Goal: Task Accomplishment & Management: Manage account settings

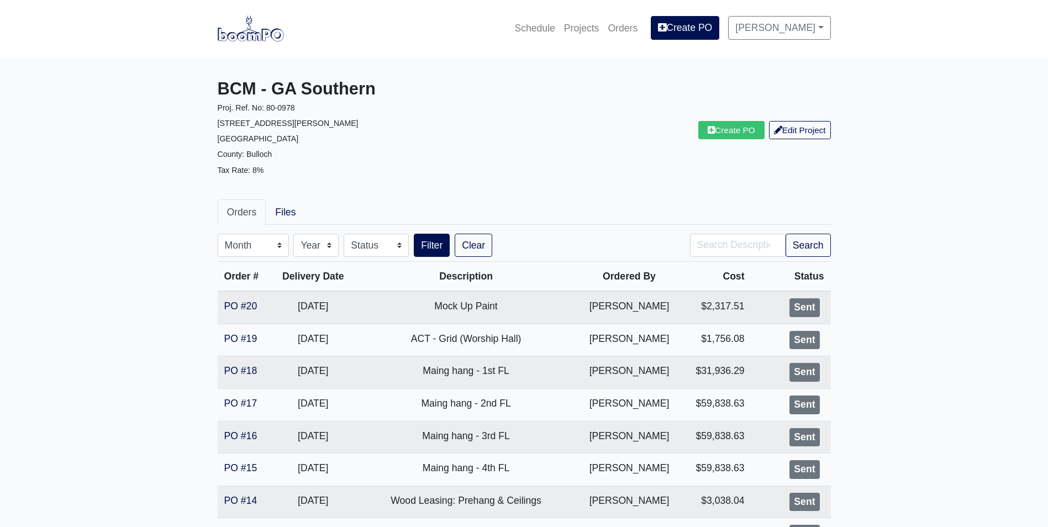
click at [256, 41] on link at bounding box center [251, 28] width 66 height 30
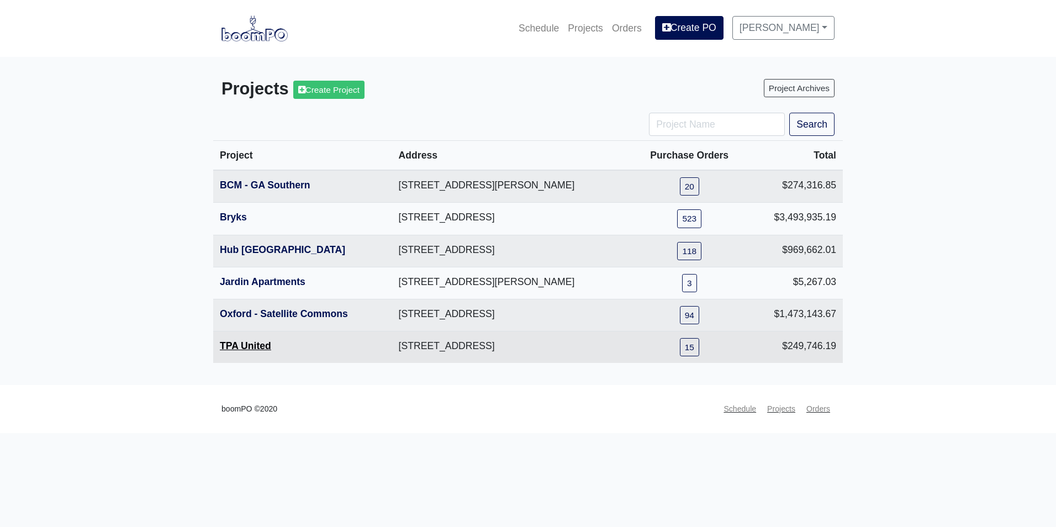
click at [246, 346] on link "TPA United" at bounding box center [245, 345] width 51 height 11
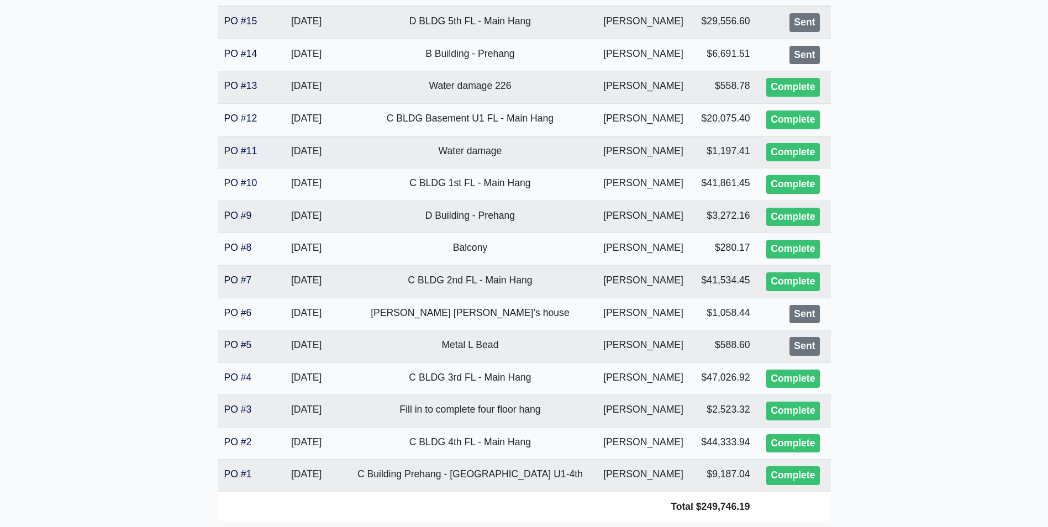
scroll to position [166, 0]
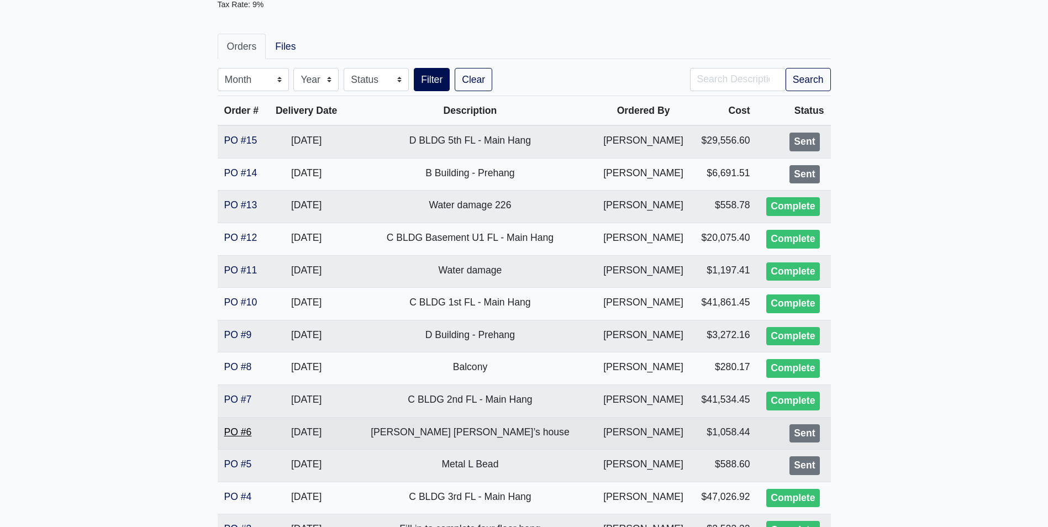
click at [243, 434] on link "PO #6" at bounding box center [238, 431] width 28 height 11
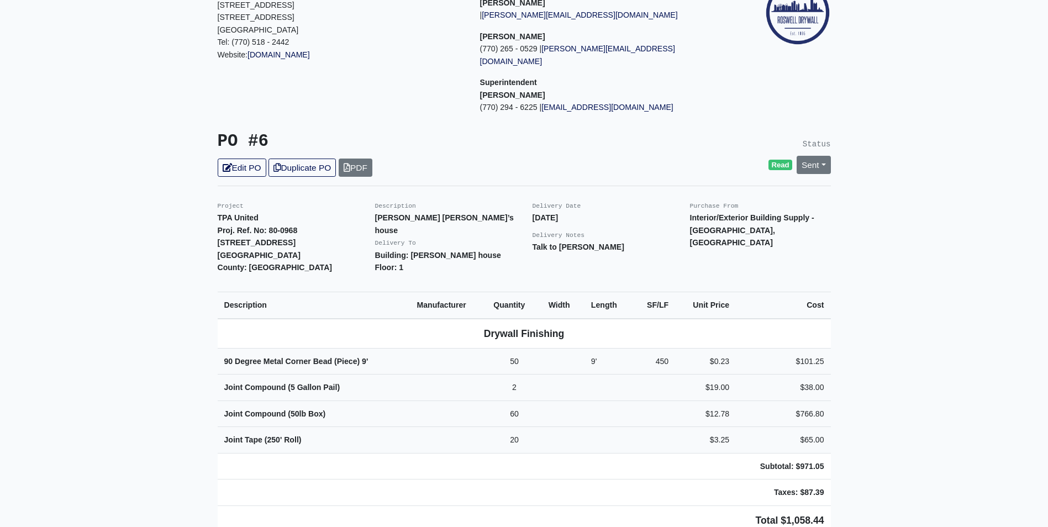
scroll to position [166, 0]
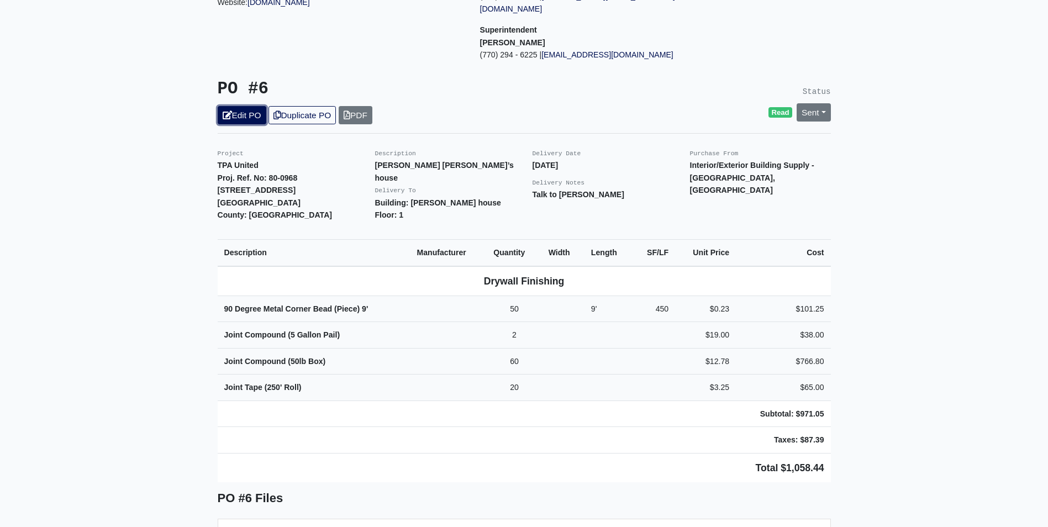
click at [260, 106] on link "Edit PO" at bounding box center [242, 115] width 49 height 18
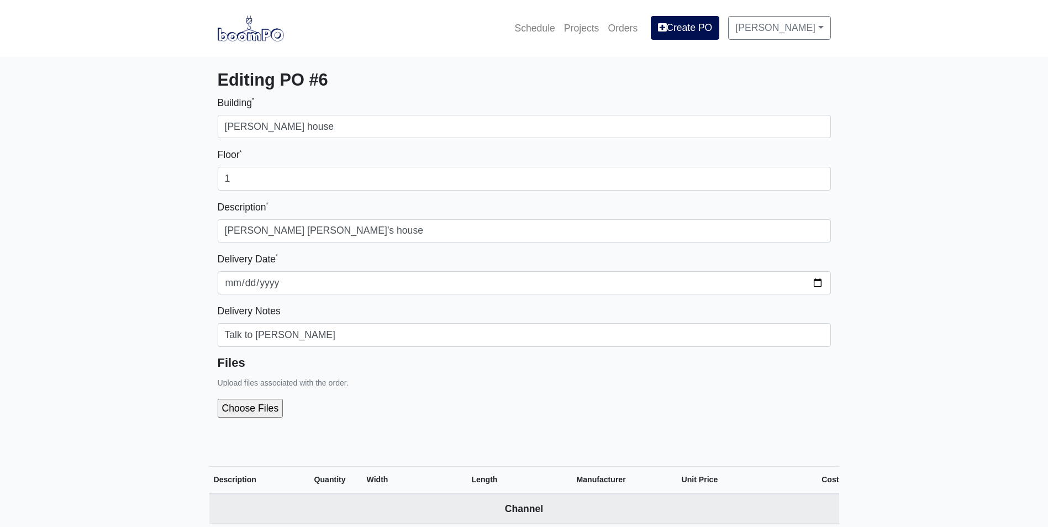
select select
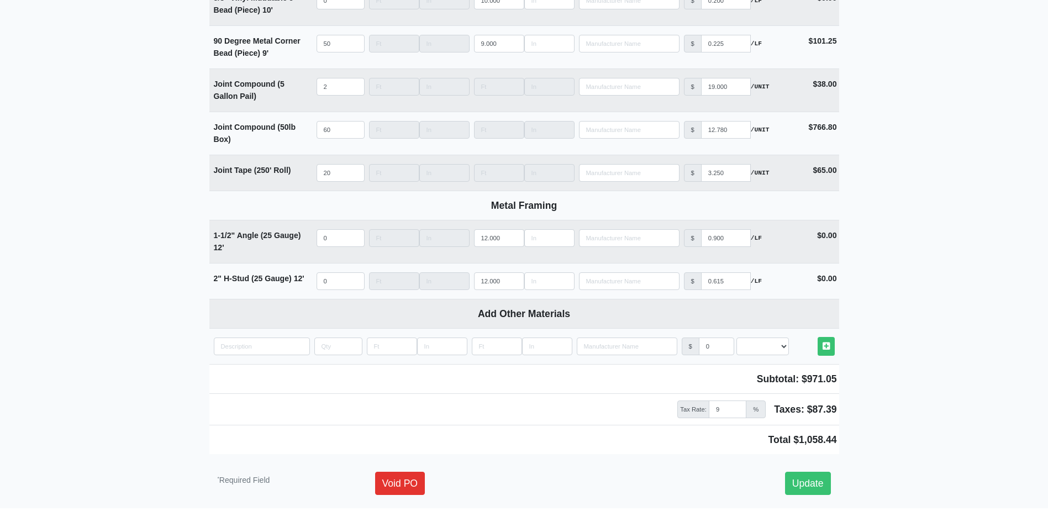
scroll to position [1017, 0]
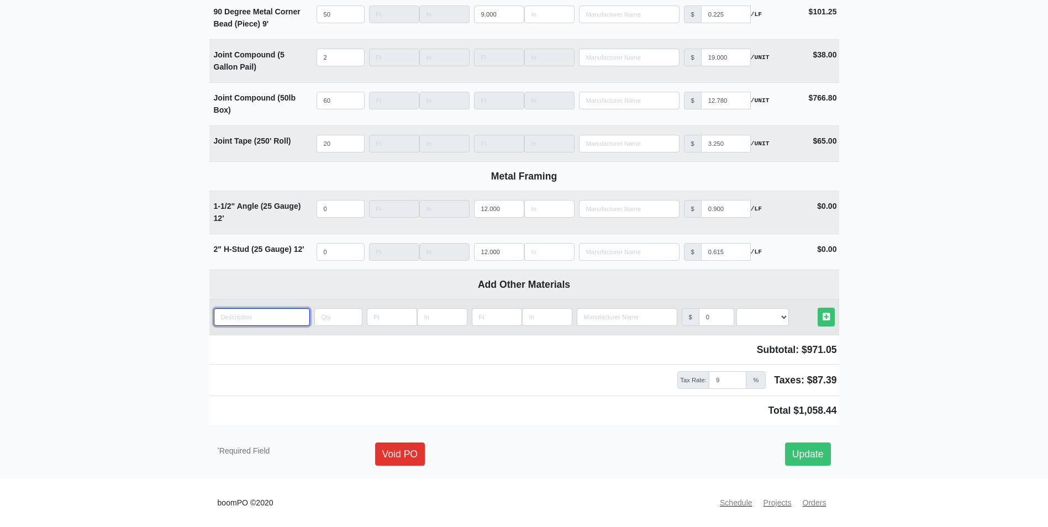
click at [275, 313] on input "quantity" at bounding box center [262, 317] width 96 height 18
type input "1"
select select
type input "1"
select select
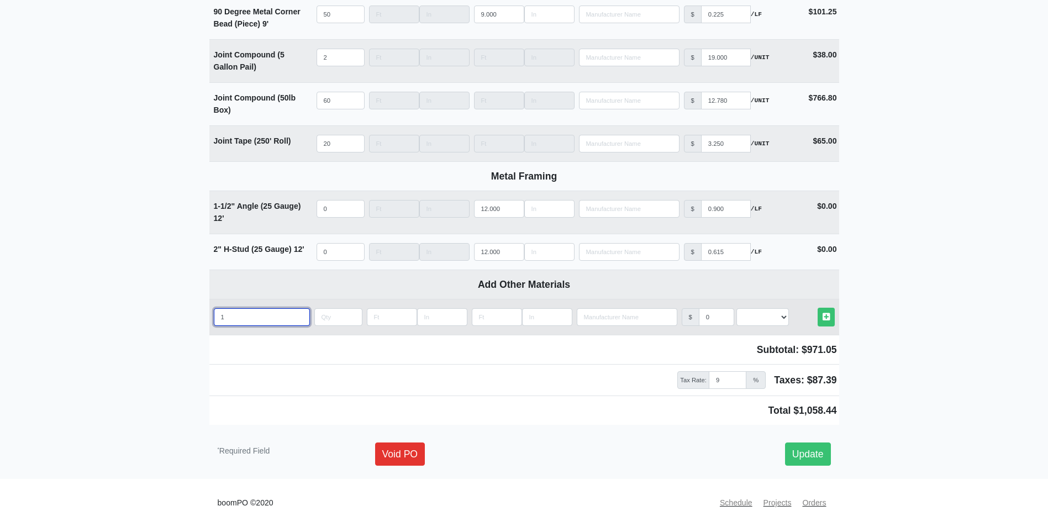
type input "1 1"
select select
type input "1 1/"
select select
type input "1 1/4"
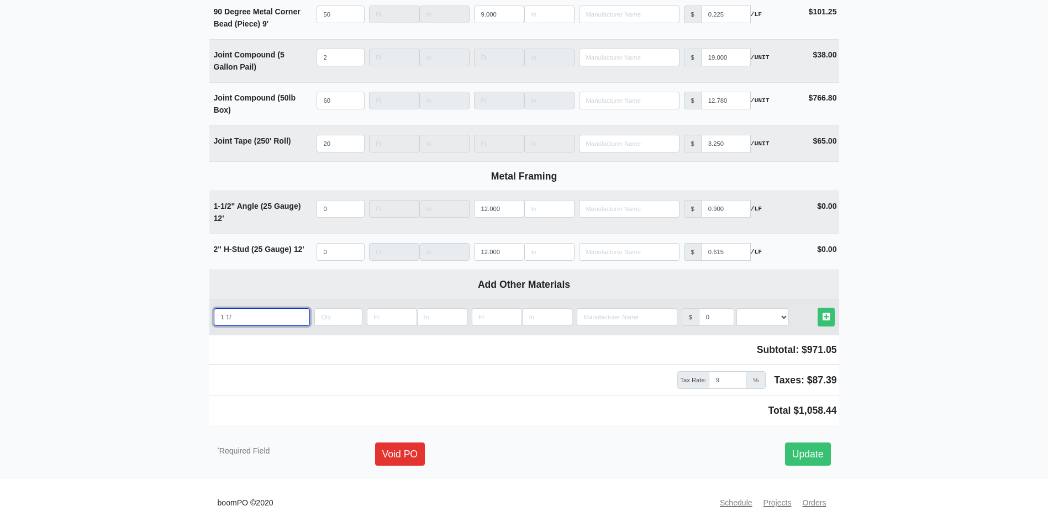
select select
type input "1 1/4'"
select select
type input "1 1/4''"
select select
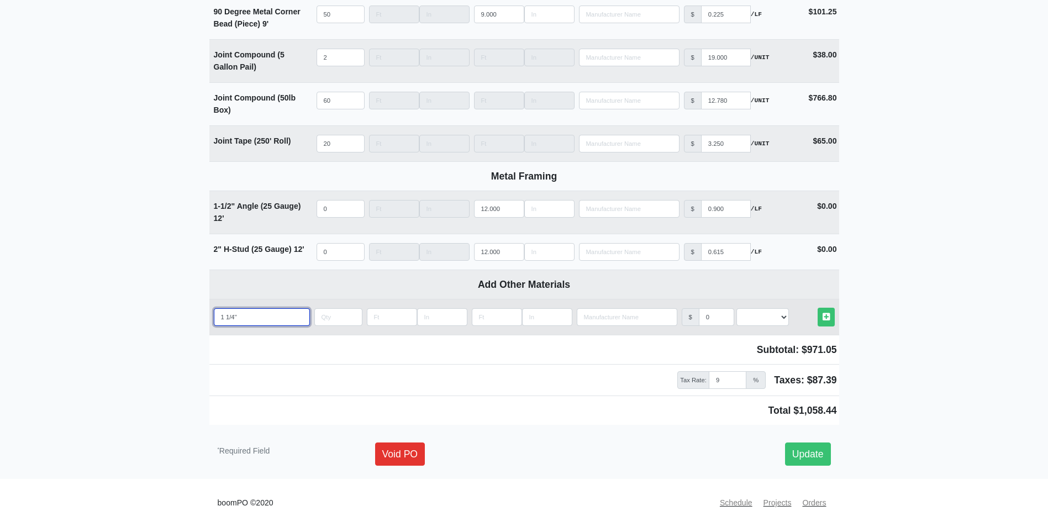
type input "1 1/4''"
select select
type input "1 1/4'' W"
select select
type input "1 1/4'' Wo"
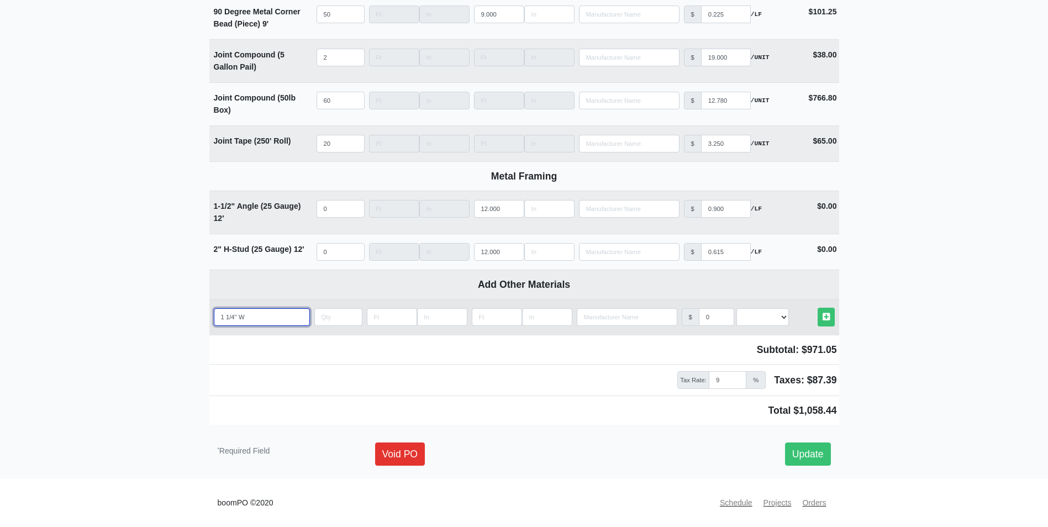
select select
type input "1 1/4'' Woo"
select select
type input "1 1/4'' Wood"
select select
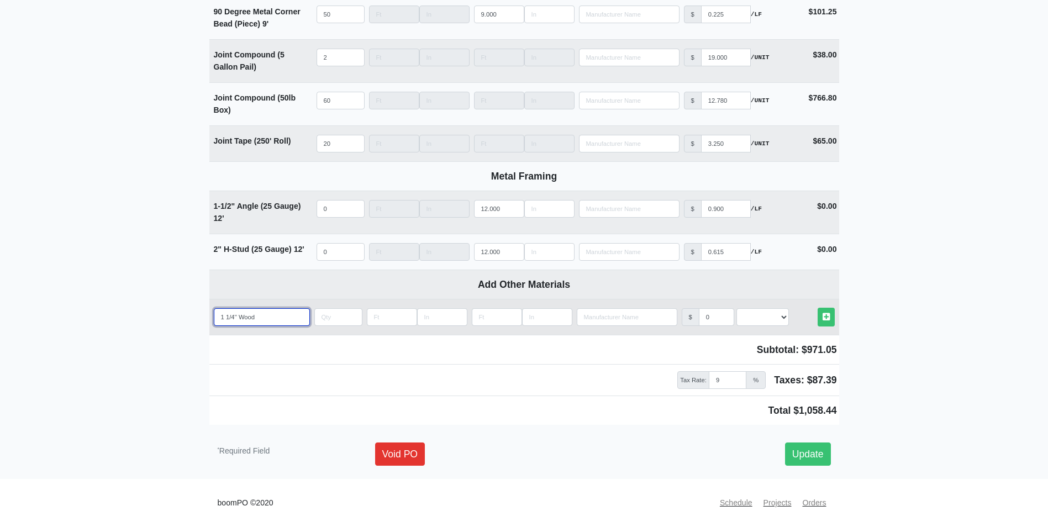
type input "1 1/4'' Wood"
select select
type input "1 1/4'' Wood S"
select select
type input "1 1/4'' Wood Sc"
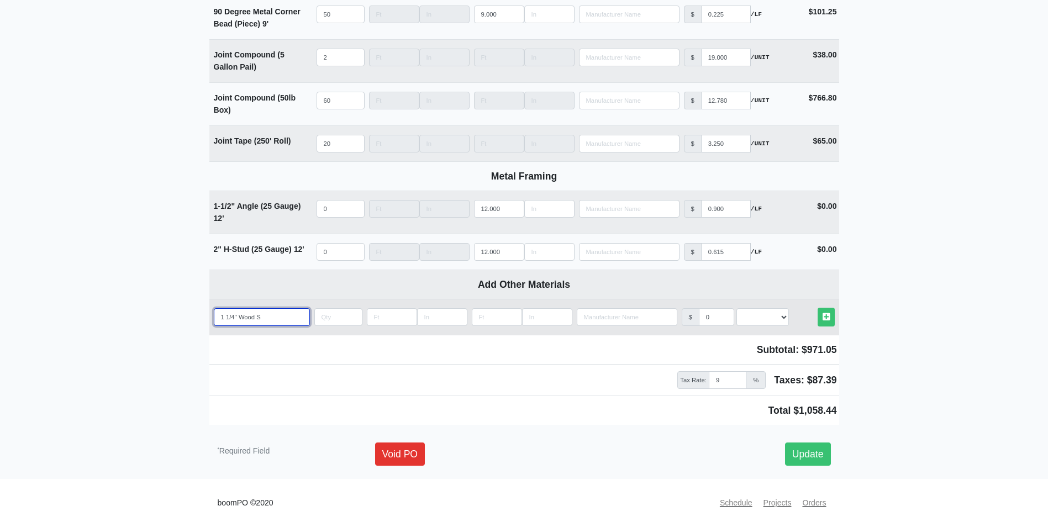
select select
type input "1 1/4'' Wood Scr"
select select
type input "1 1/4'' Wood Scre"
select select
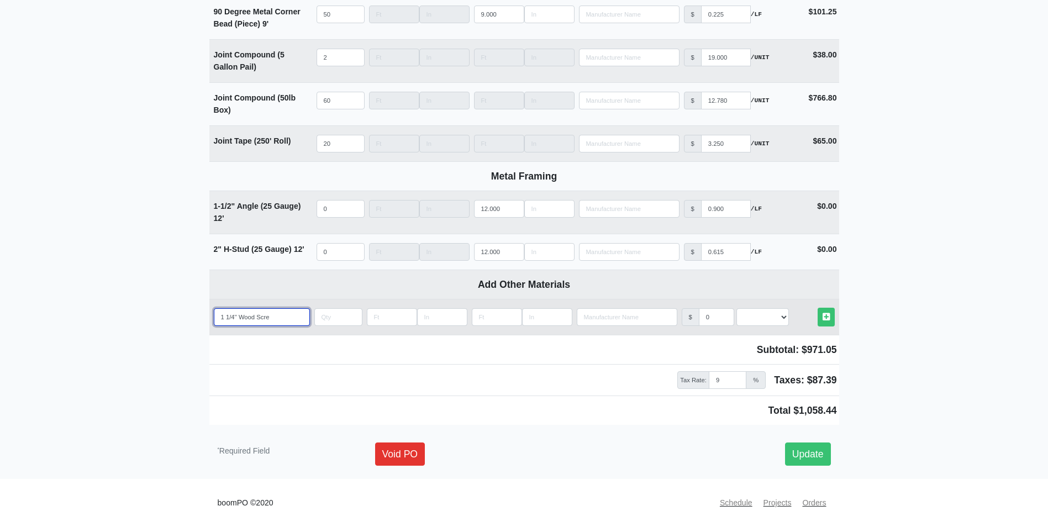
type input "1 1/4'' Wood Screw"
select select
type input "1 1/4'' Wood Screws"
select select
type input "1 1/4'' Wood Screws"
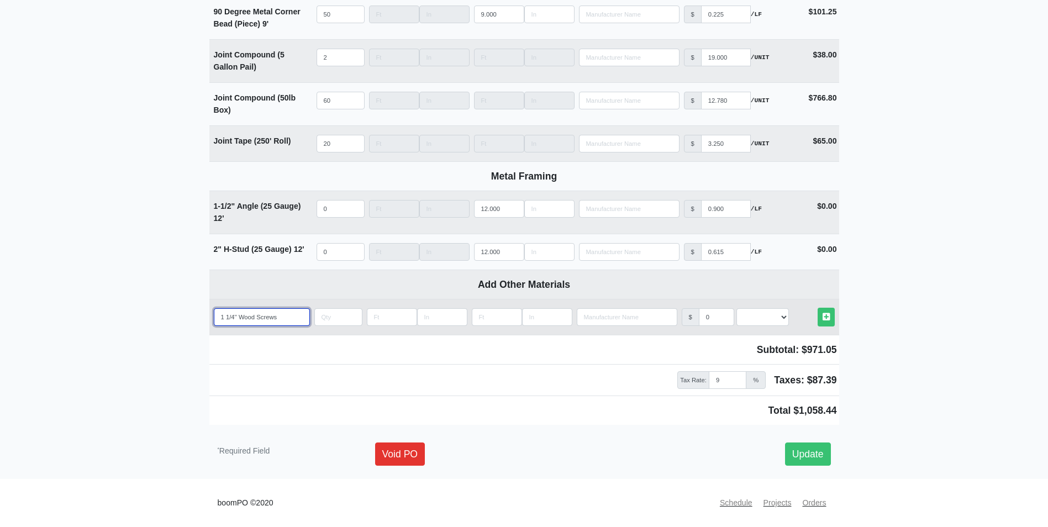
select select
type input "1 1/4'' Wood Screws B"
select select
type input "1 1/4'' Wood Screws Bo"
select select
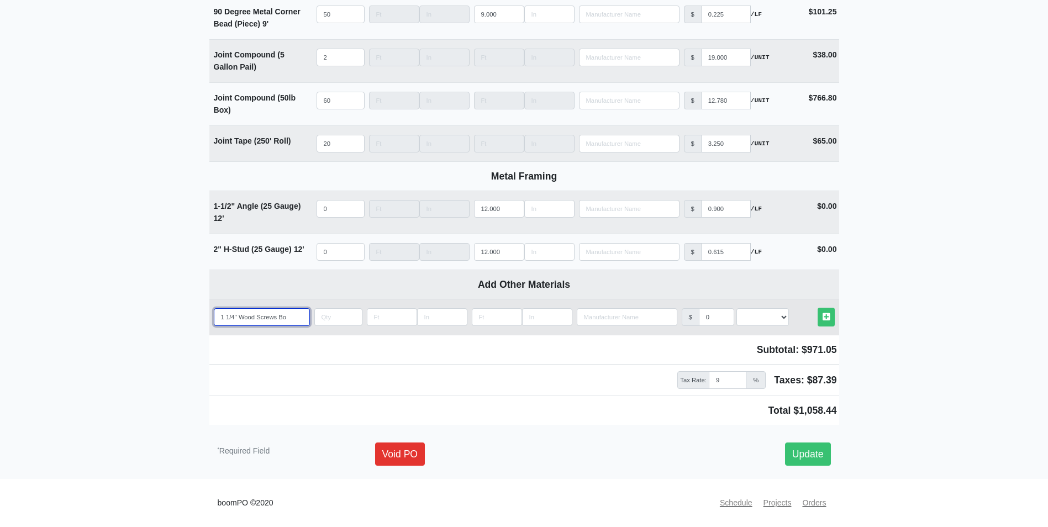
type input "1 1/4'' Wood Screws Box"
select select
type input "1 1/4'' Wood Screws Box"
select select
type input "1 1/4'' Wood Screws Box"
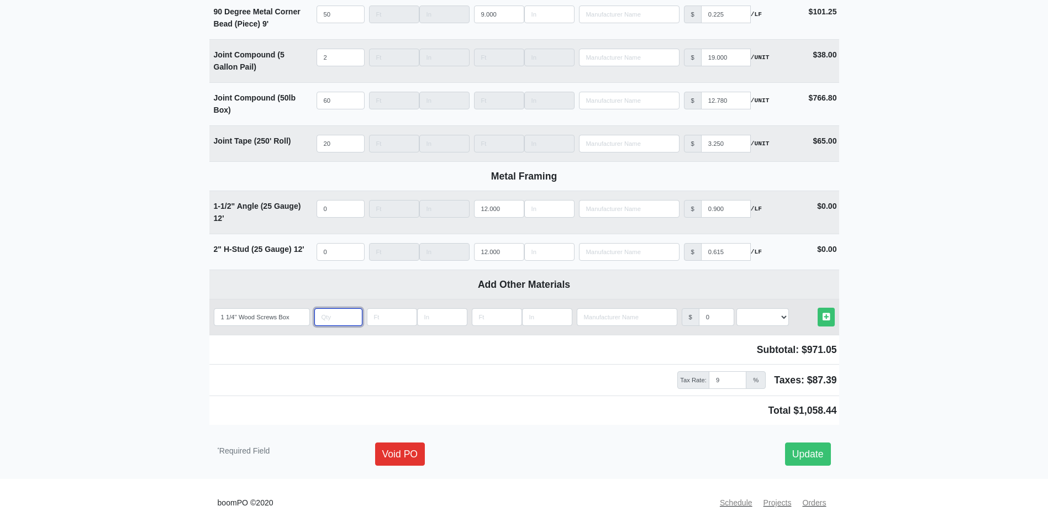
type input "2"
select select
type input "2"
type input "3"
select select
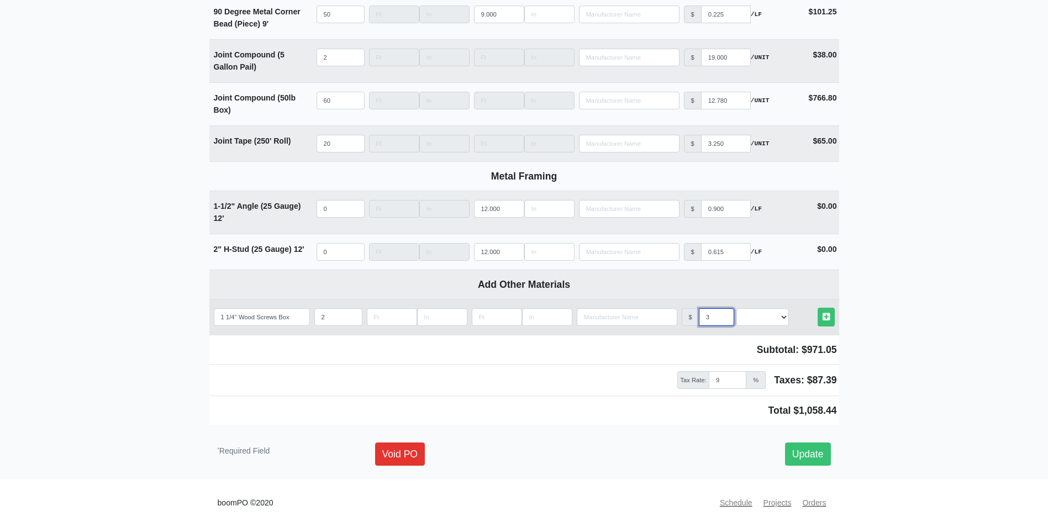
type input "30"
select select
type input "30"
select select "2"
click at [818, 308] on link "Other Materials" at bounding box center [826, 317] width 17 height 18
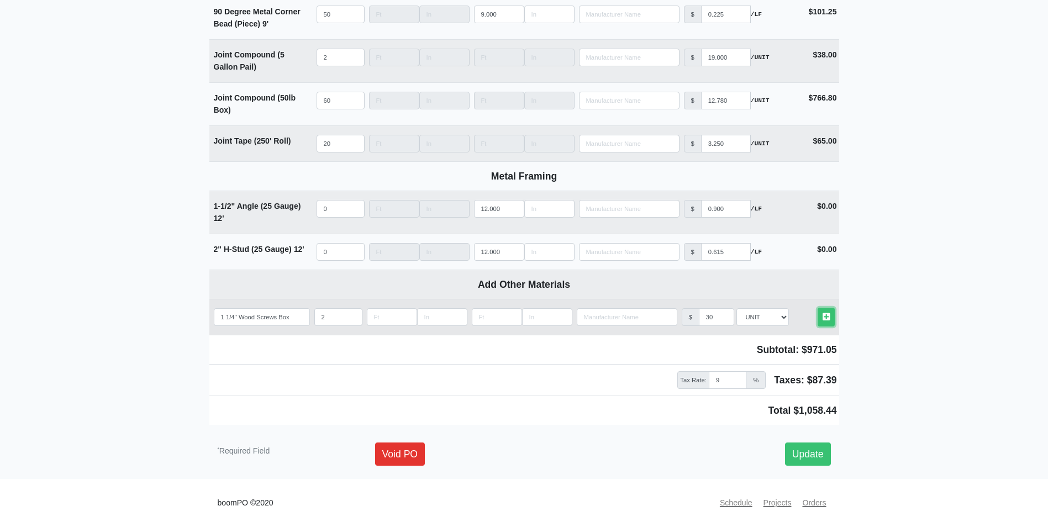
select select
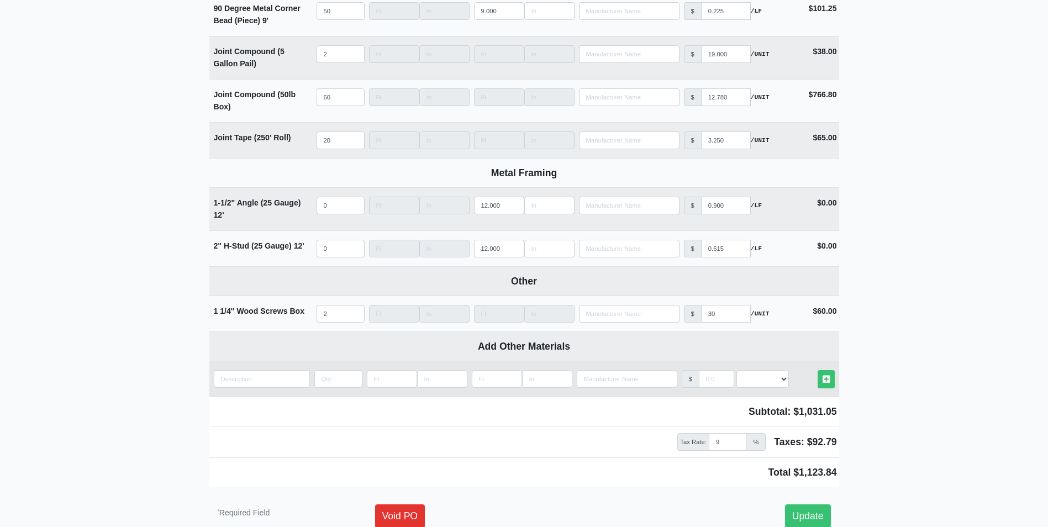
click at [263, 372] on td "Add Custom Material" at bounding box center [261, 378] width 105 height 35
click at [263, 380] on input "quantity" at bounding box center [262, 379] width 96 height 18
type input "1"
select select
type input "1"
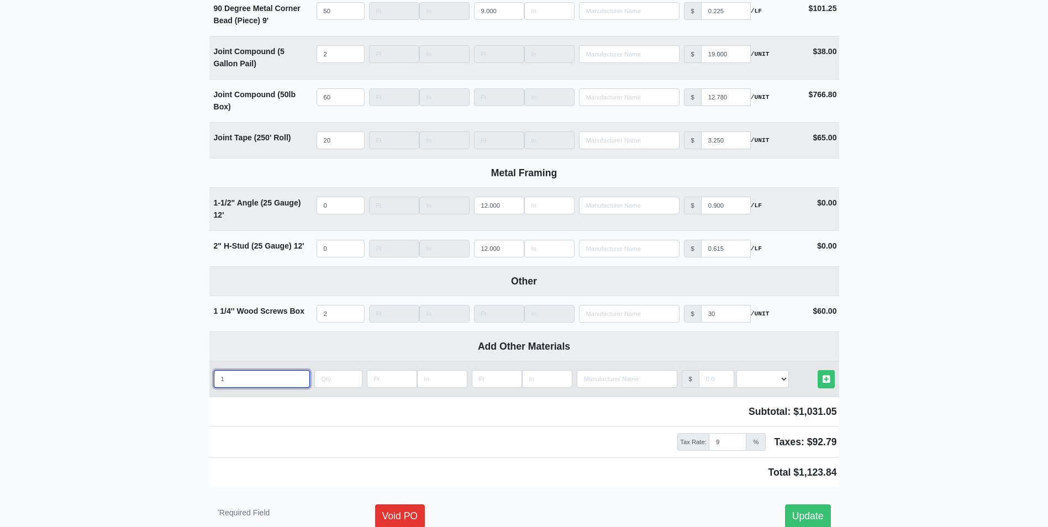
select select
type input "1 '"
select select
type input "1"
select select
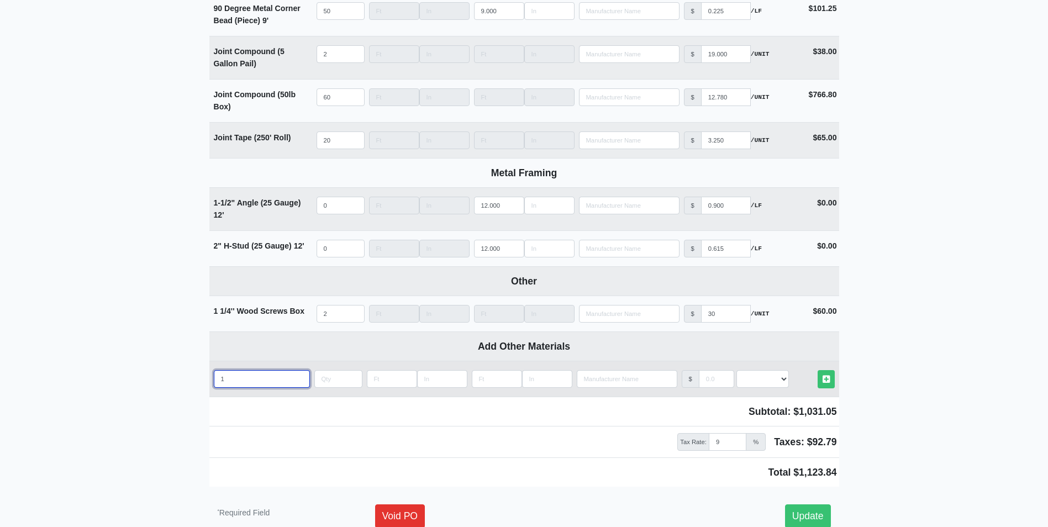
type input "1 3"
select select
type input "1 3/"
select select
type input "1 3/8"
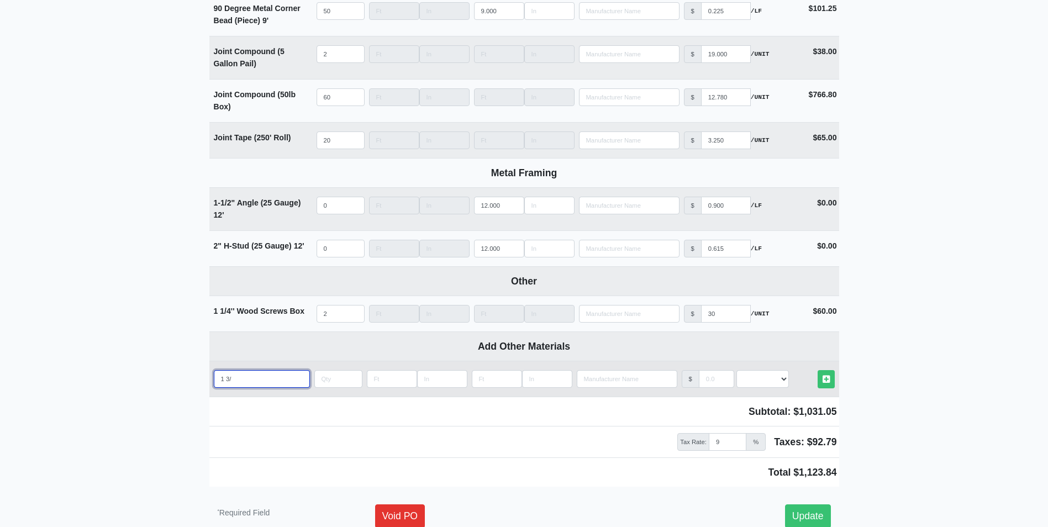
select select
type input "1 3/8'"
select select
type input "1 3/8''"
select select
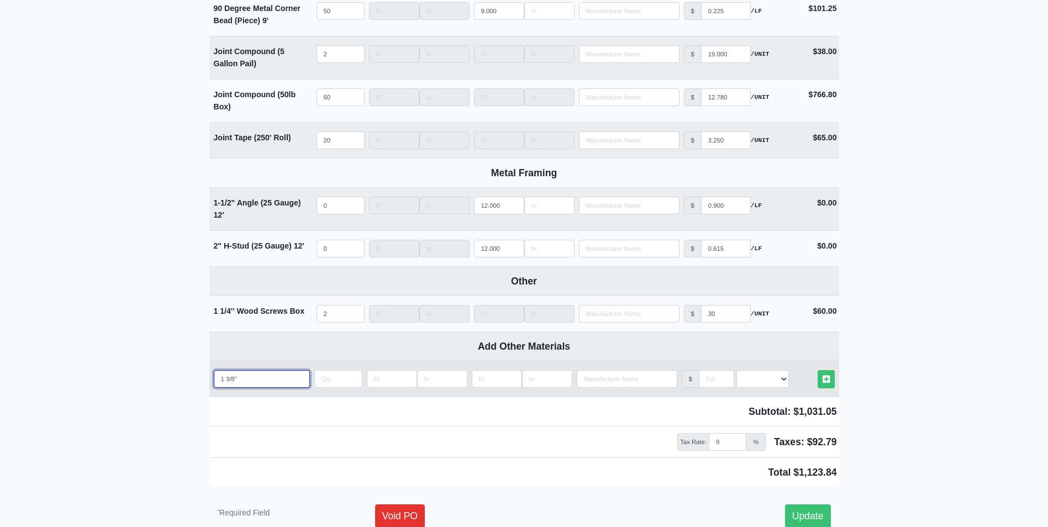
type input "1 3/8''"
select select
type input "1 3/8'' N"
select select
type input "1 3/8'' Na"
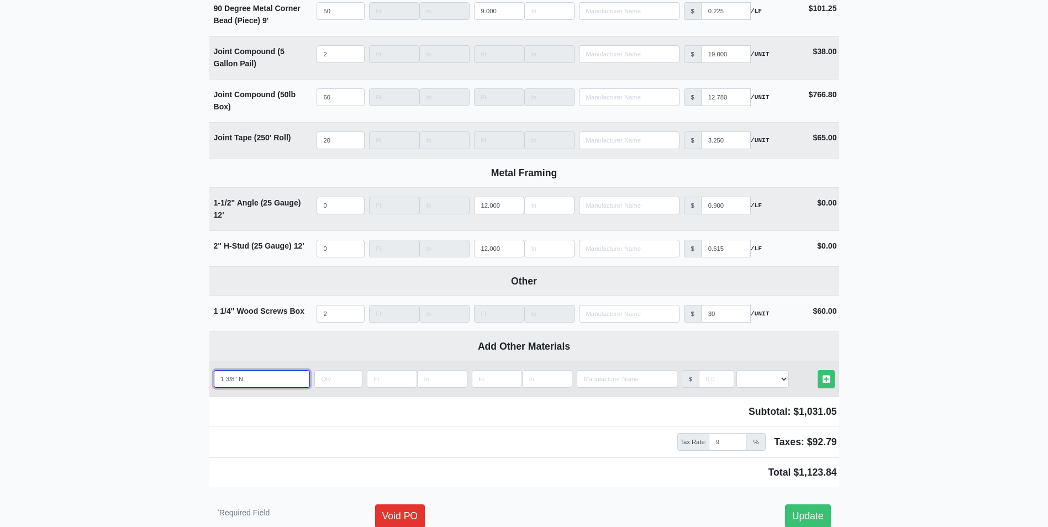
select select
type input "1 3/8'' Nai"
select select
type input "1 3/8'' Nail"
select select
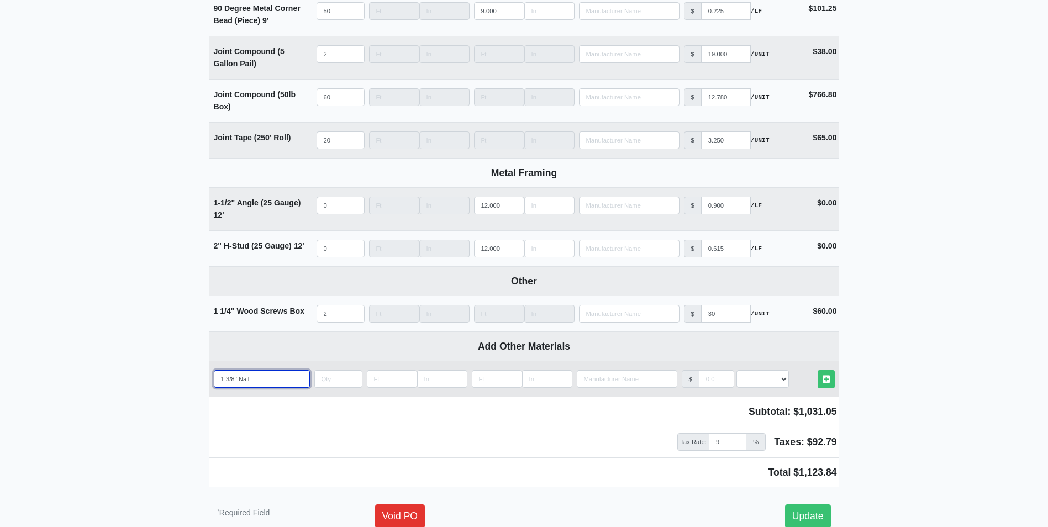
type input "1 3/8'' Nails"
select select
type input "1 3/8'' Nails"
select select
click at [263, 380] on input "1 3/8'' Nails" at bounding box center [262, 379] width 96 height 18
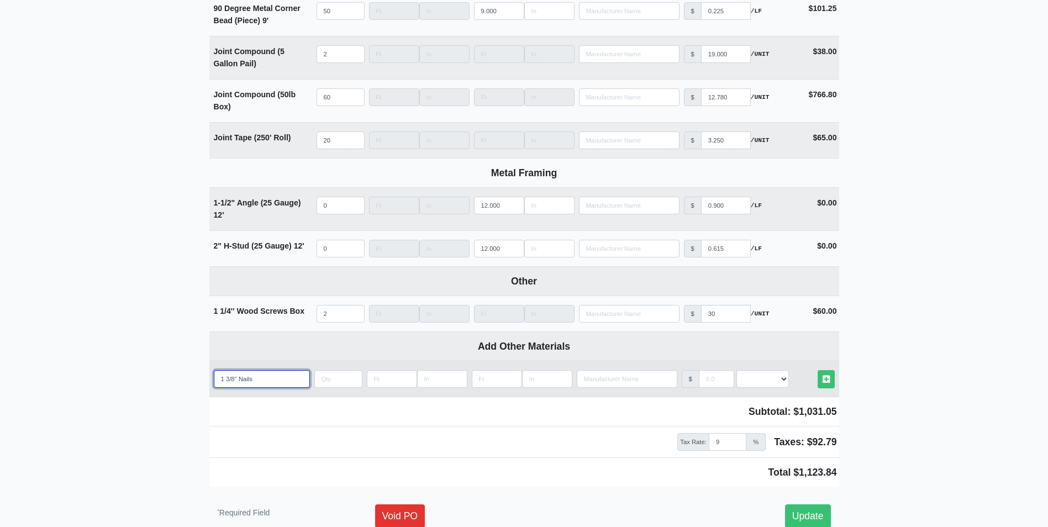
type input "1 3/8'' Nails B"
select select
type input "1 3/8'' Nails Bo"
select select
type input "1 3/8'' Nails Box"
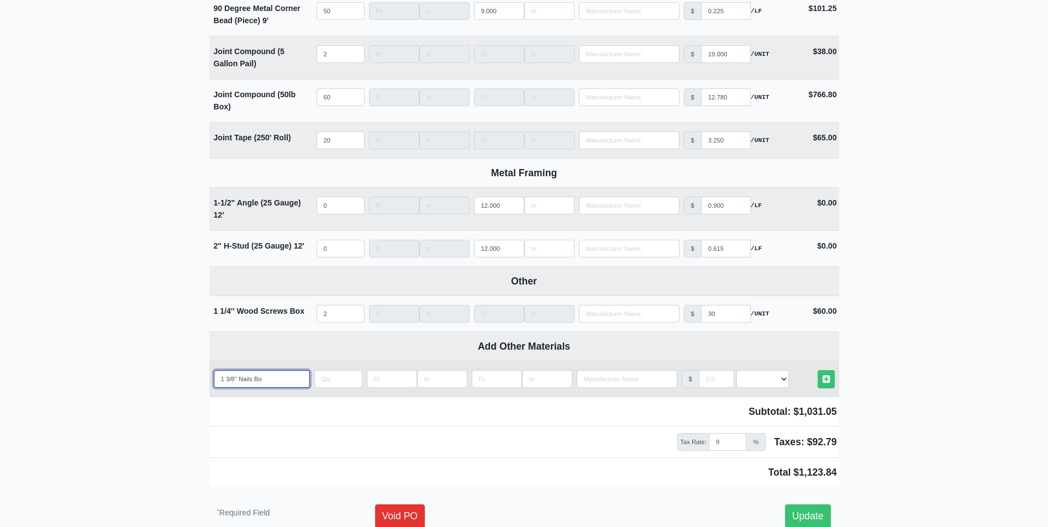
select select
type input "1 3/8'' Nails Box"
select select
type input "1 3/8'' Nails Box"
type input "1"
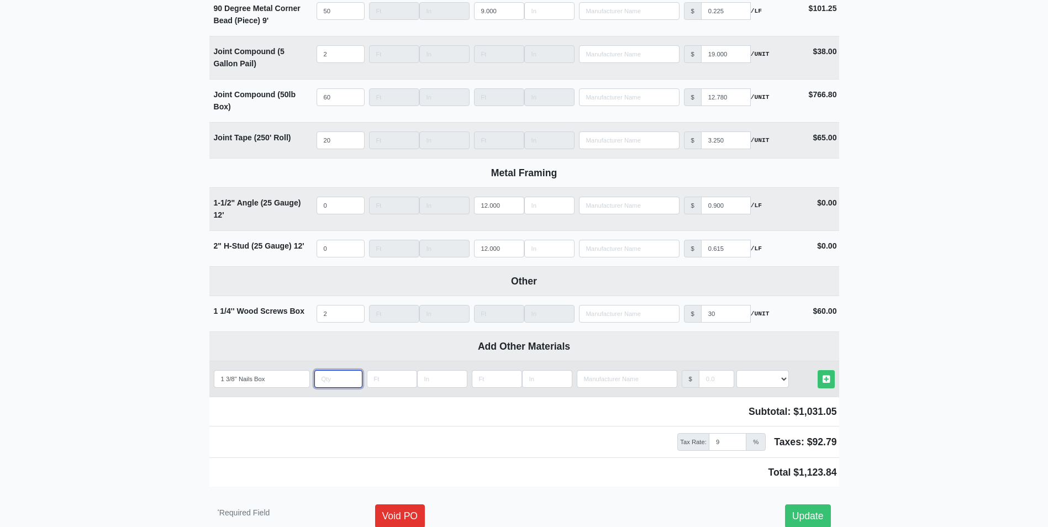
select select
type input "1"
type input "3"
select select
type input "30"
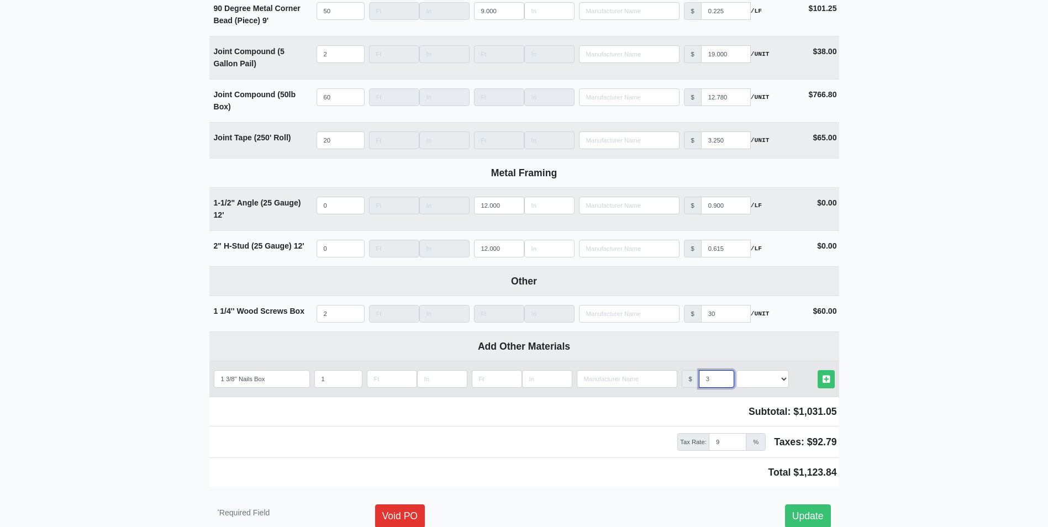
select select
type input "30"
select select "2"
click at [818, 370] on link "Other Materials" at bounding box center [826, 379] width 17 height 18
select select
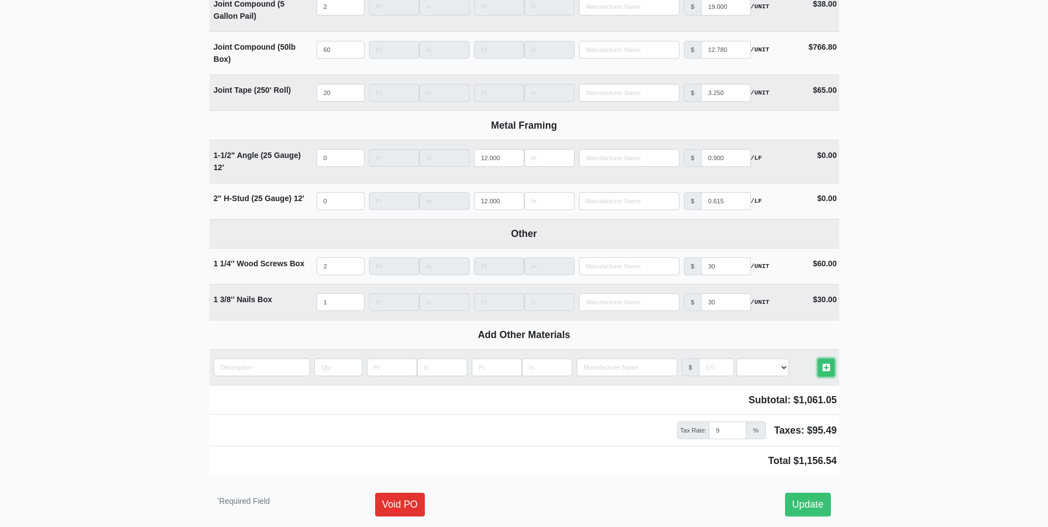
scroll to position [1119, 0]
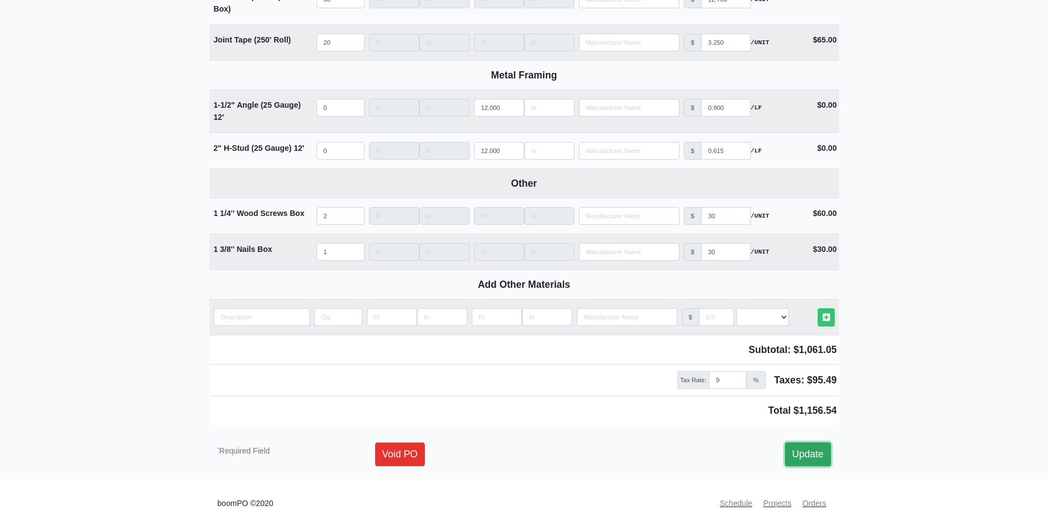
drag, startPoint x: 818, startPoint y: 457, endPoint x: 809, endPoint y: 451, distance: 10.4
click at [818, 456] on link "Update" at bounding box center [808, 453] width 46 height 23
